Goal: Task Accomplishment & Management: Manage account settings

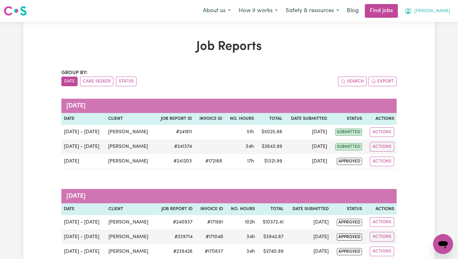
click at [447, 13] on span "[PERSON_NAME]" at bounding box center [432, 11] width 36 height 7
click at [440, 33] on link "My Dashboard" at bounding box center [429, 36] width 49 height 12
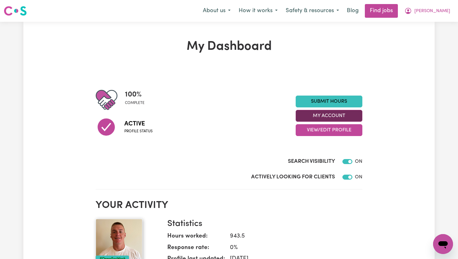
click at [346, 117] on button "My Account" at bounding box center [329, 116] width 67 height 12
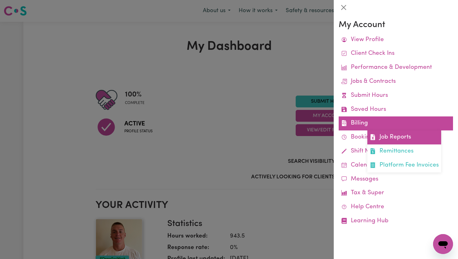
click at [405, 139] on link "Job Reports" at bounding box center [404, 138] width 74 height 14
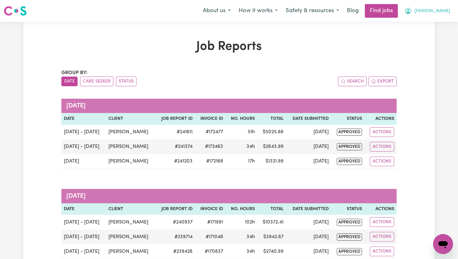
click at [445, 14] on span "[PERSON_NAME]" at bounding box center [432, 11] width 36 height 7
click at [435, 37] on link "My Dashboard" at bounding box center [429, 36] width 49 height 12
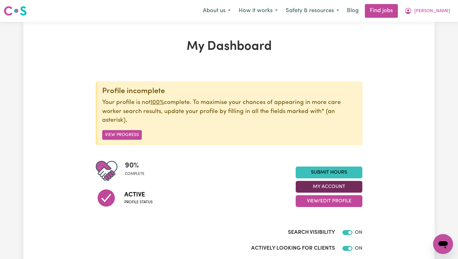
click at [352, 187] on button "My Account" at bounding box center [329, 187] width 67 height 12
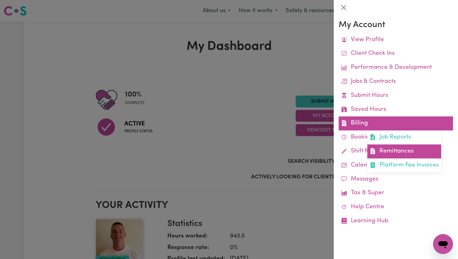
click at [388, 148] on link "Remittances" at bounding box center [404, 152] width 74 height 14
